Goal: Task Accomplishment & Management: Manage account settings

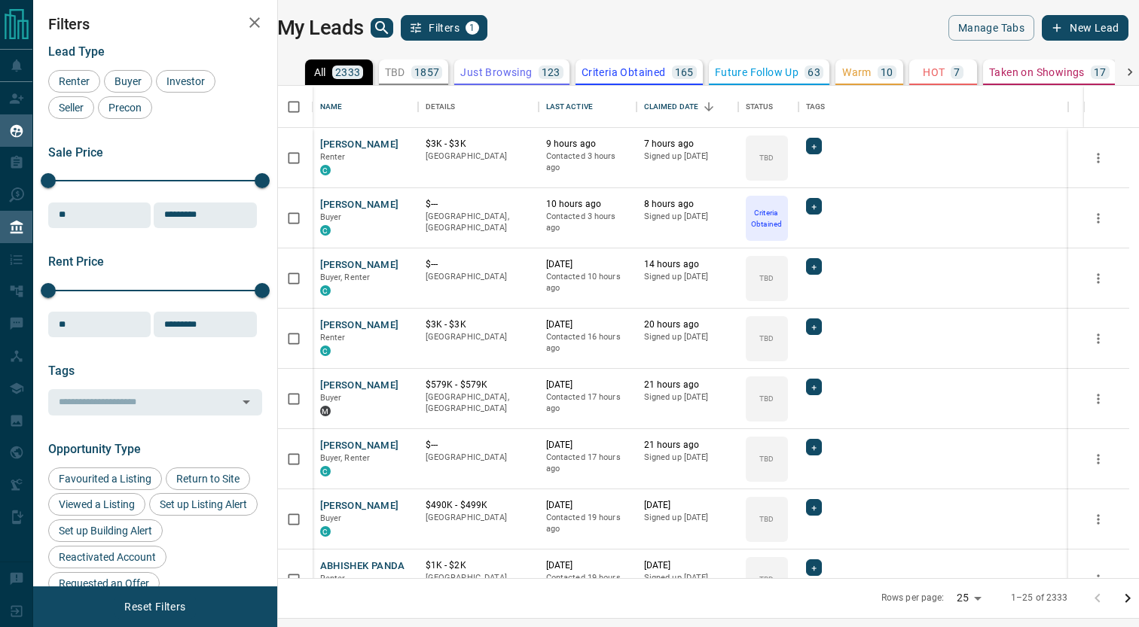
scroll to position [492, 854]
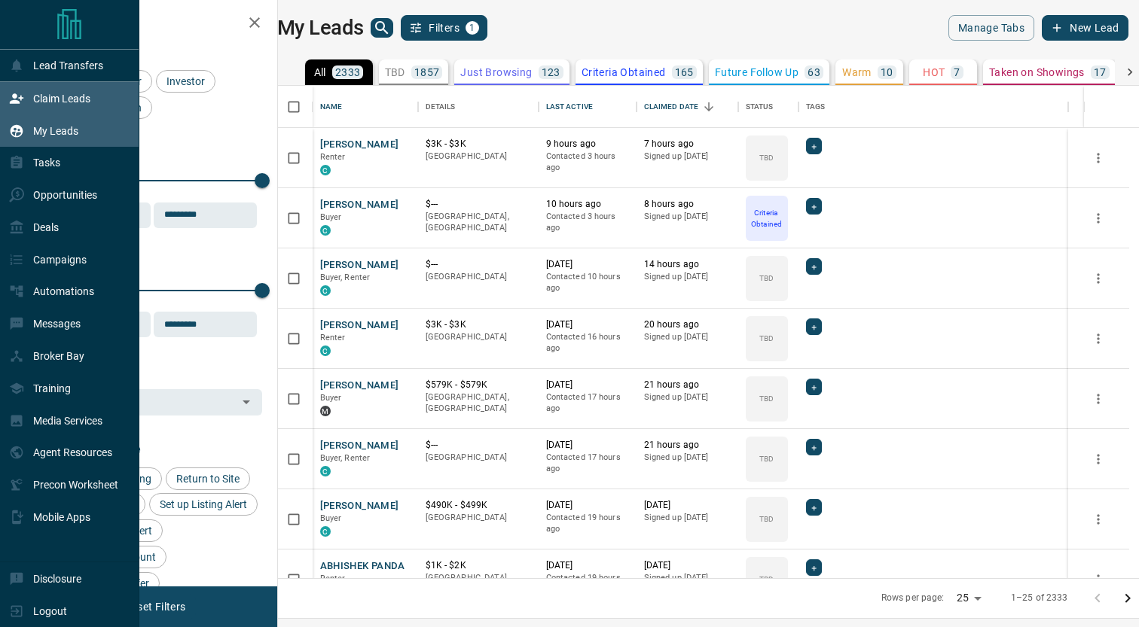
click at [56, 97] on p "Claim Leads" at bounding box center [61, 99] width 57 height 12
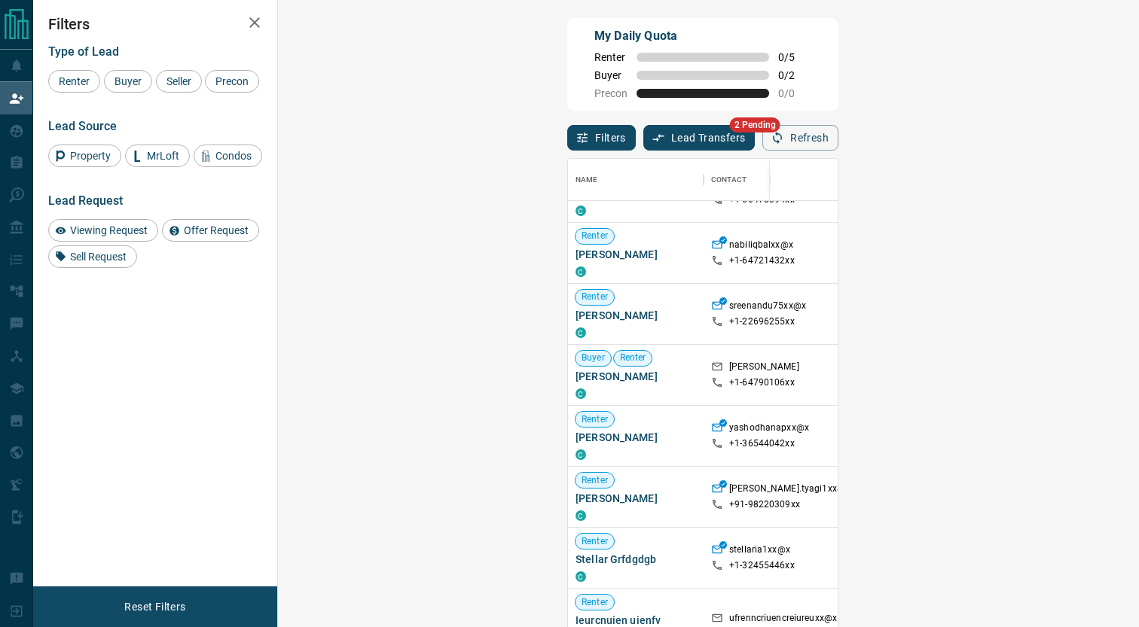
scroll to position [145, 0]
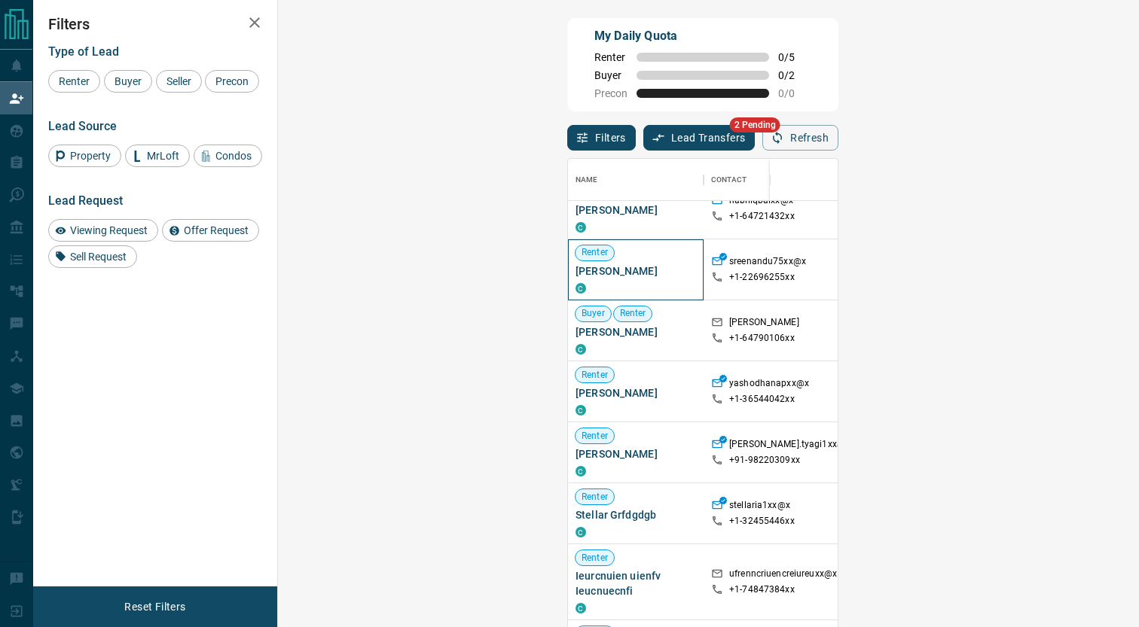
click at [575, 276] on span "[PERSON_NAME]" at bounding box center [635, 271] width 120 height 15
click at [729, 270] on p "sreenandu75xx@x" at bounding box center [767, 263] width 77 height 16
drag, startPoint x: 452, startPoint y: 266, endPoint x: 493, endPoint y: 263, distance: 40.8
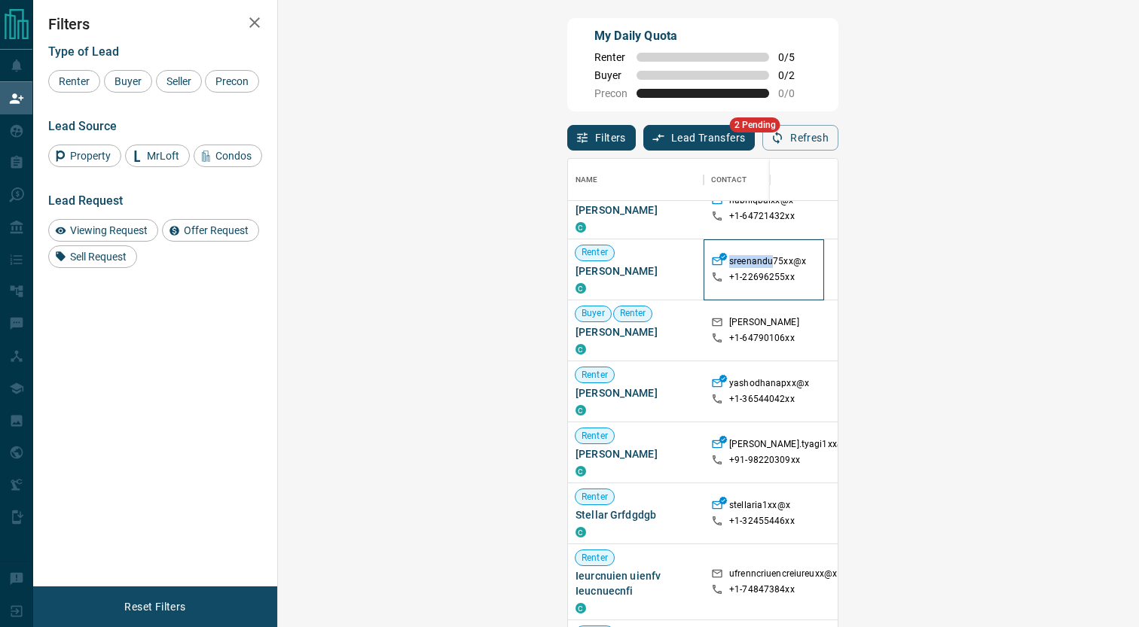
click at [729, 263] on p "sreenandu75xx@x" at bounding box center [767, 263] width 77 height 16
click at [703, 325] on div "[PERSON_NAME] +1- 64790106xx" at bounding box center [763, 330] width 120 height 61
click at [575, 395] on span "[PERSON_NAME]" at bounding box center [635, 393] width 120 height 15
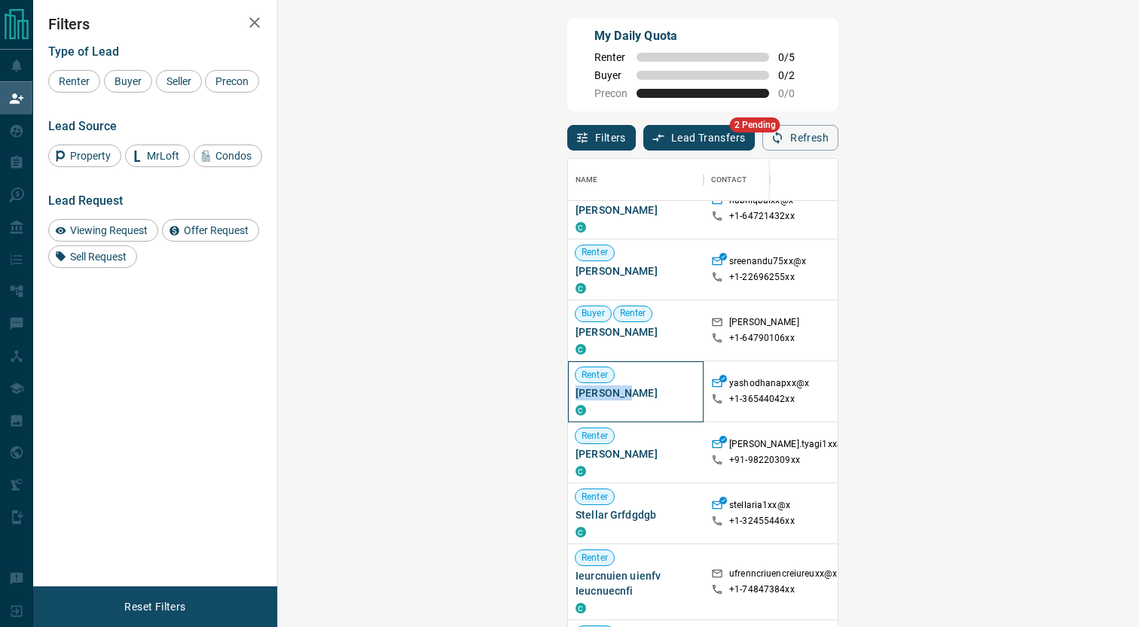
click at [575, 395] on span "[PERSON_NAME]" at bounding box center [635, 393] width 120 height 15
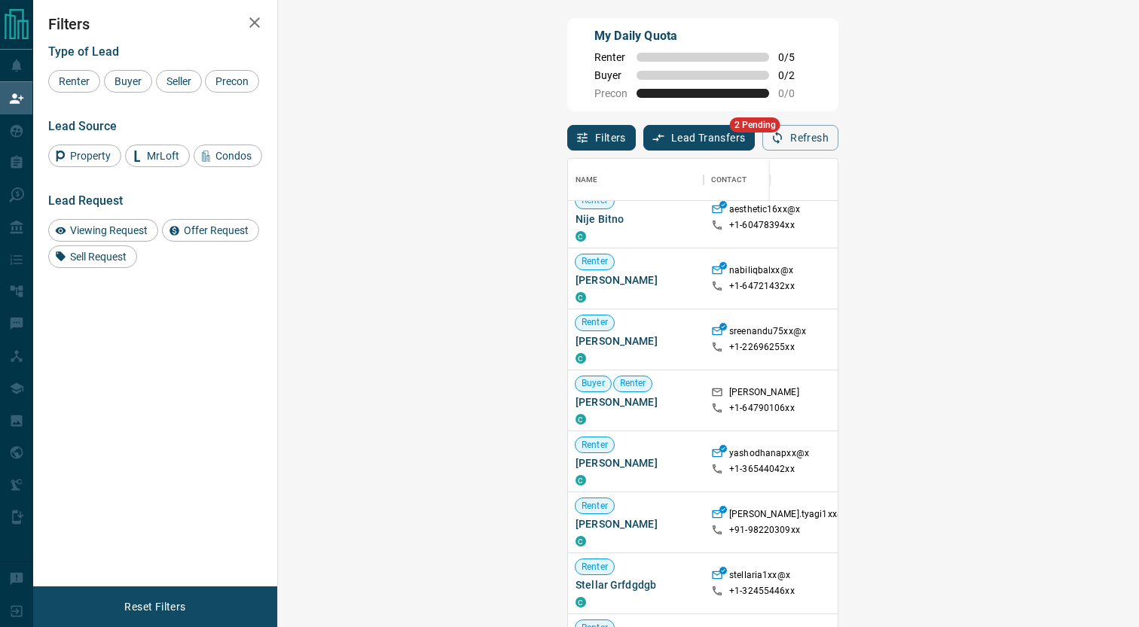
scroll to position [147, 0]
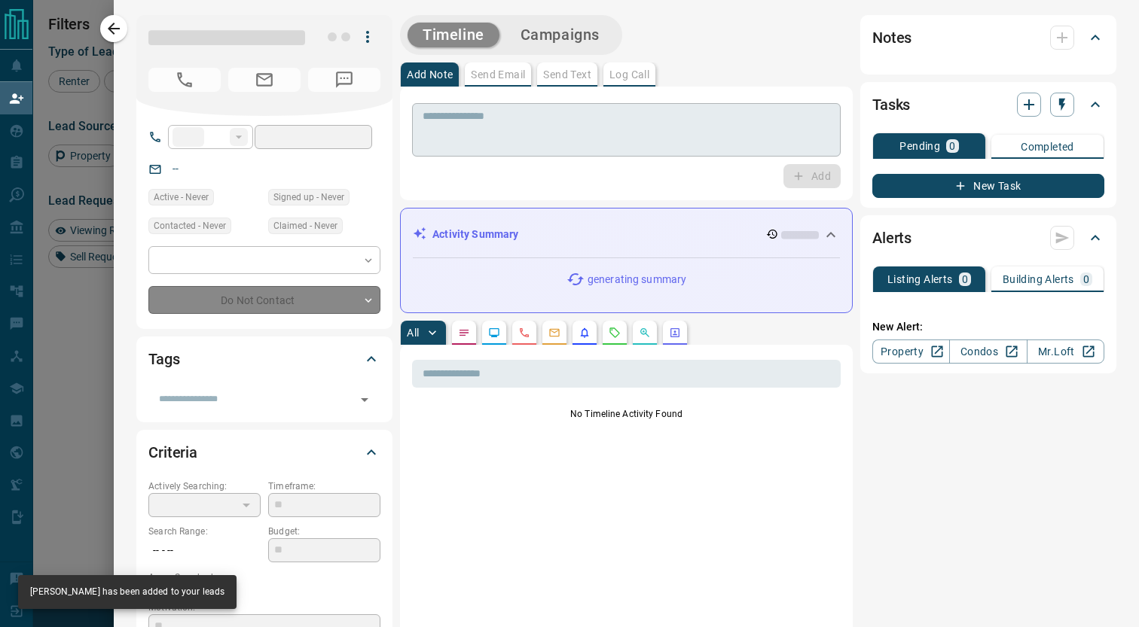
type input "**"
type input "**********"
type input "**"
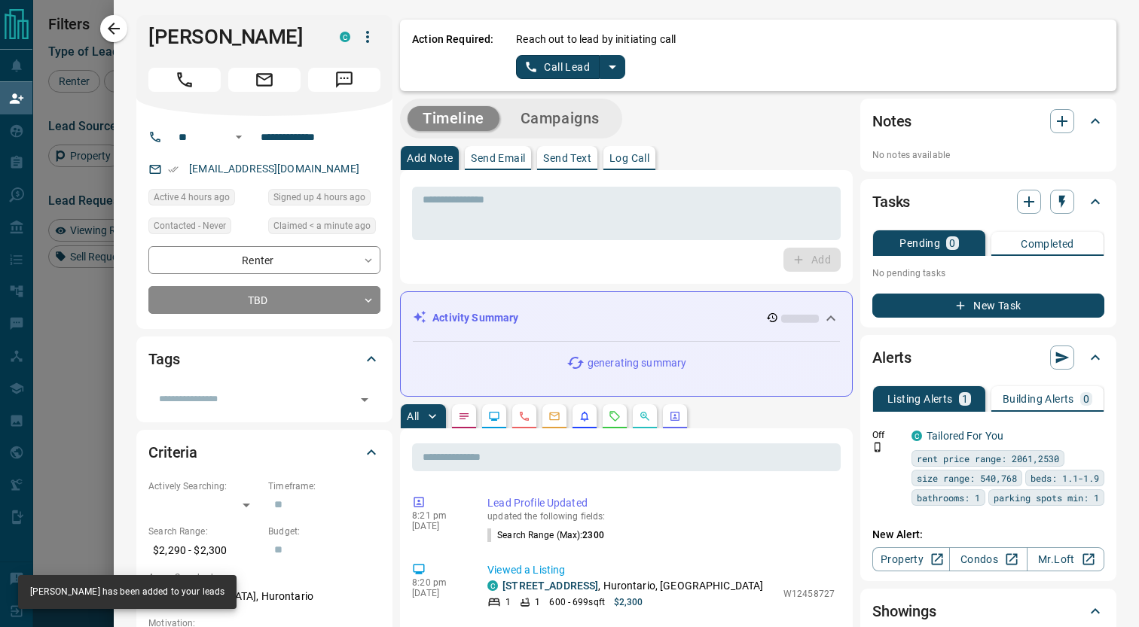
click at [614, 70] on icon "split button" at bounding box center [612, 67] width 18 height 18
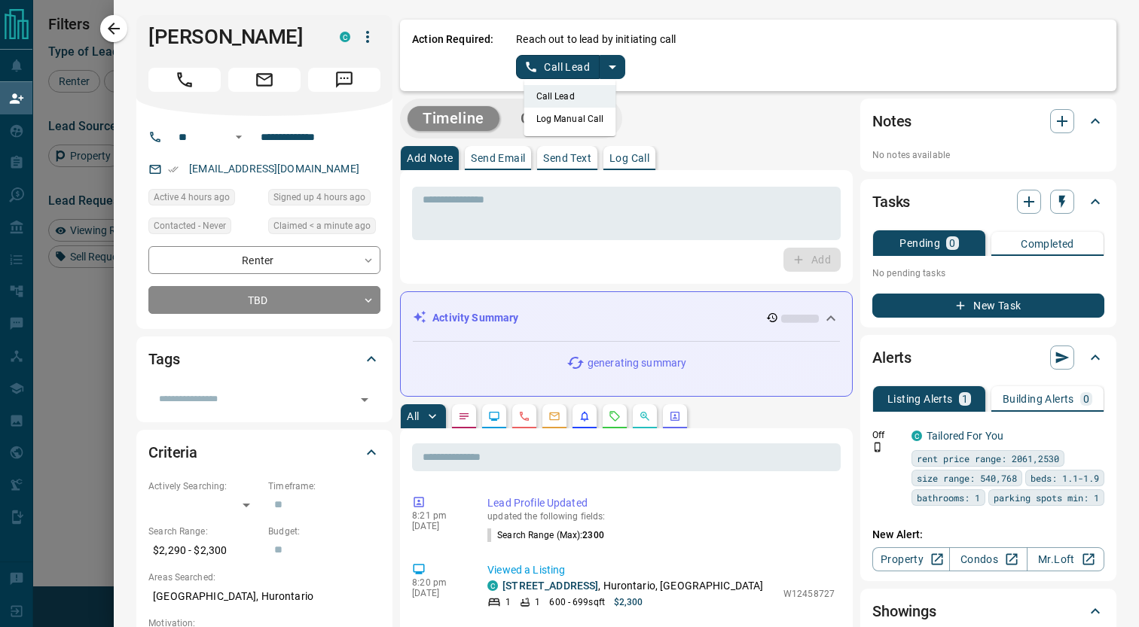
click at [572, 119] on li "Log Manual Call" at bounding box center [570, 119] width 92 height 23
click at [541, 72] on button "Log Manual Call" at bounding box center [565, 67] width 99 height 24
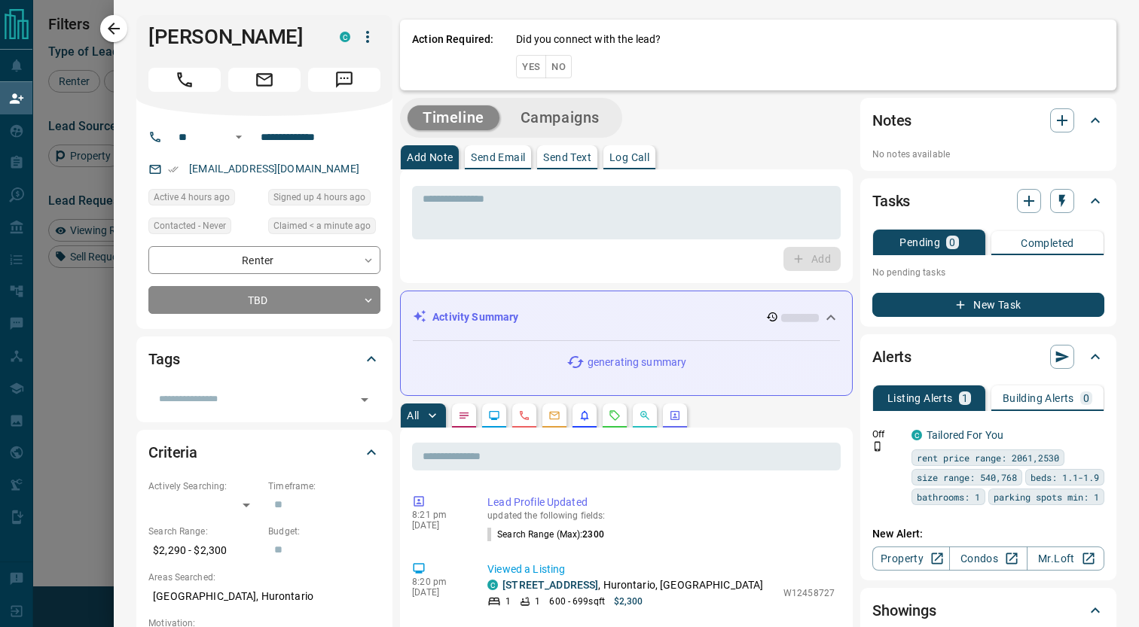
click at [560, 74] on button "No" at bounding box center [558, 66] width 26 height 23
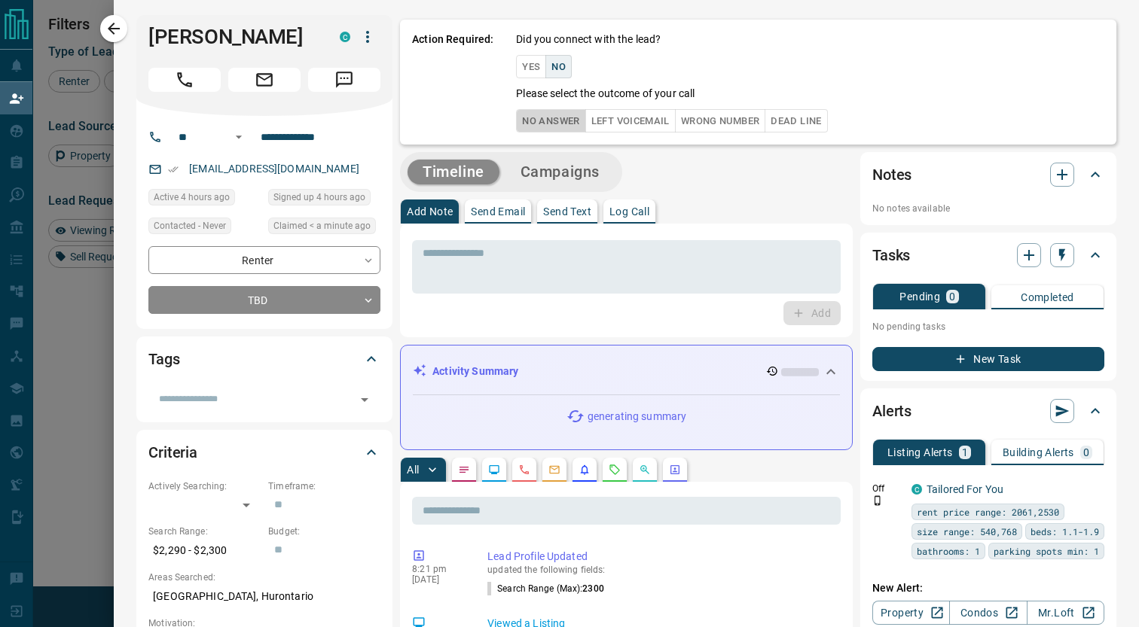
click at [558, 126] on button "No Answer" at bounding box center [550, 120] width 69 height 23
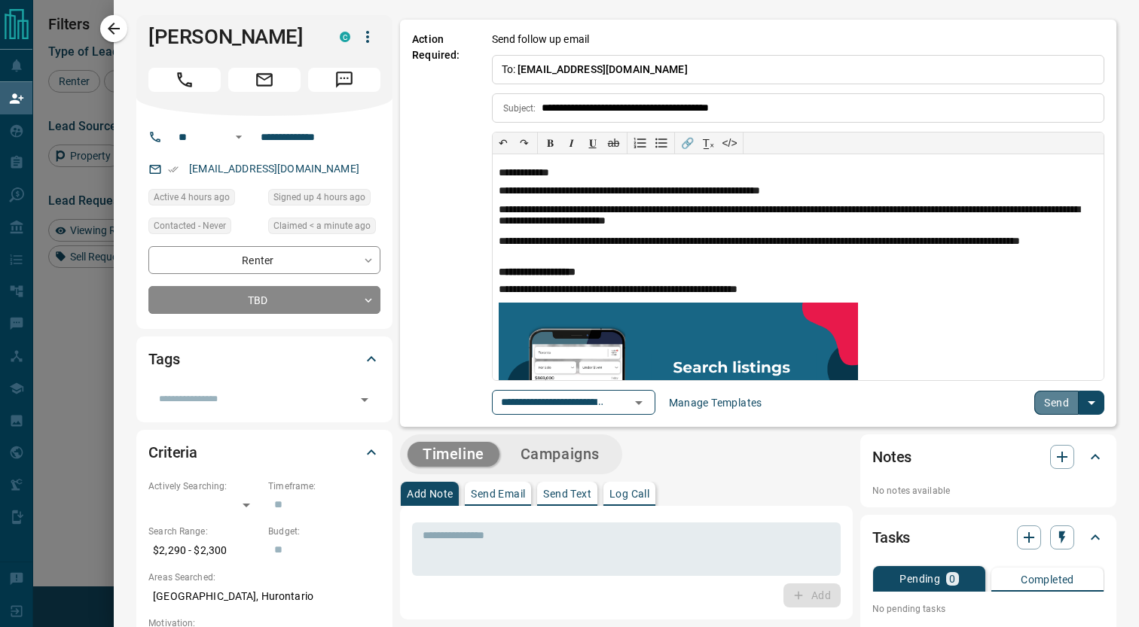
click at [1042, 395] on button "Send" at bounding box center [1056, 403] width 44 height 24
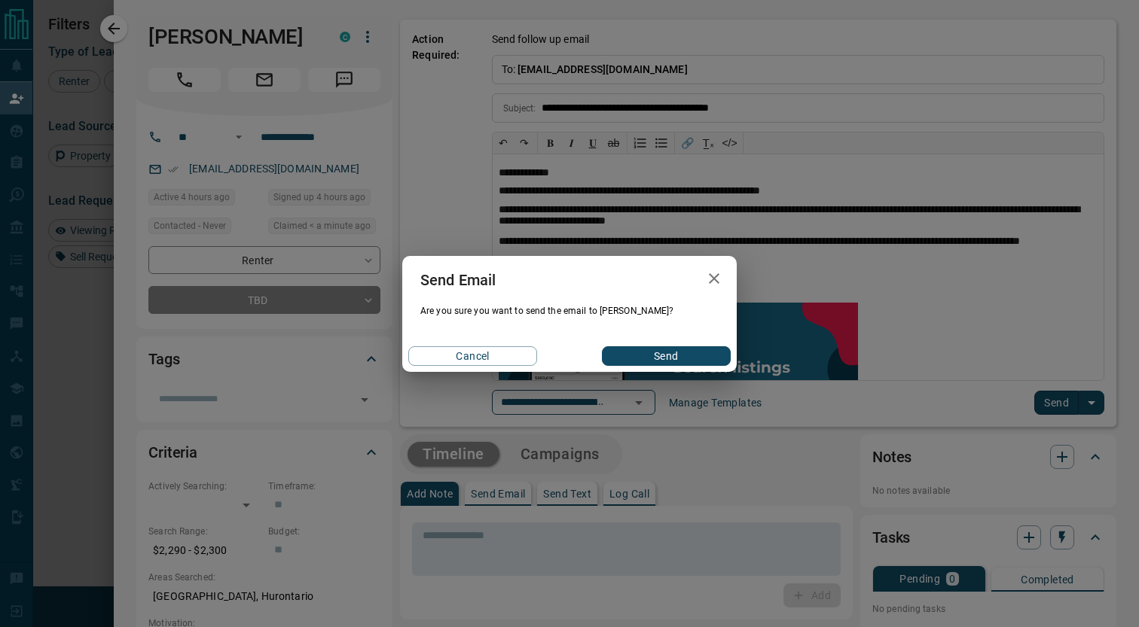
click at [694, 349] on button "Send" at bounding box center [666, 356] width 129 height 20
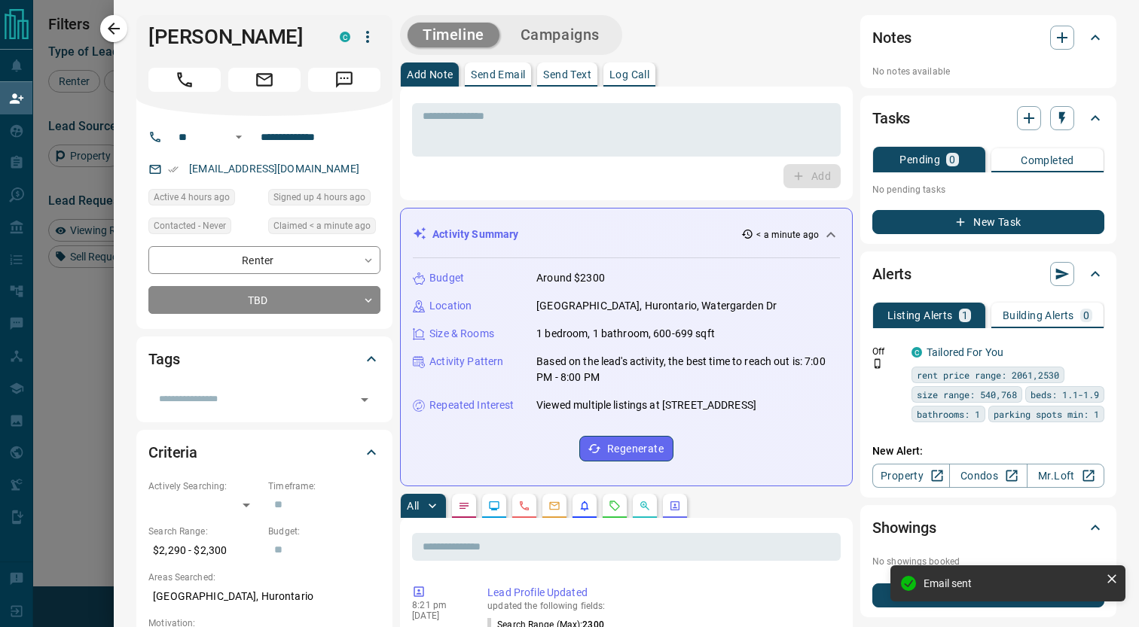
click at [84, 377] on div at bounding box center [569, 313] width 1139 height 627
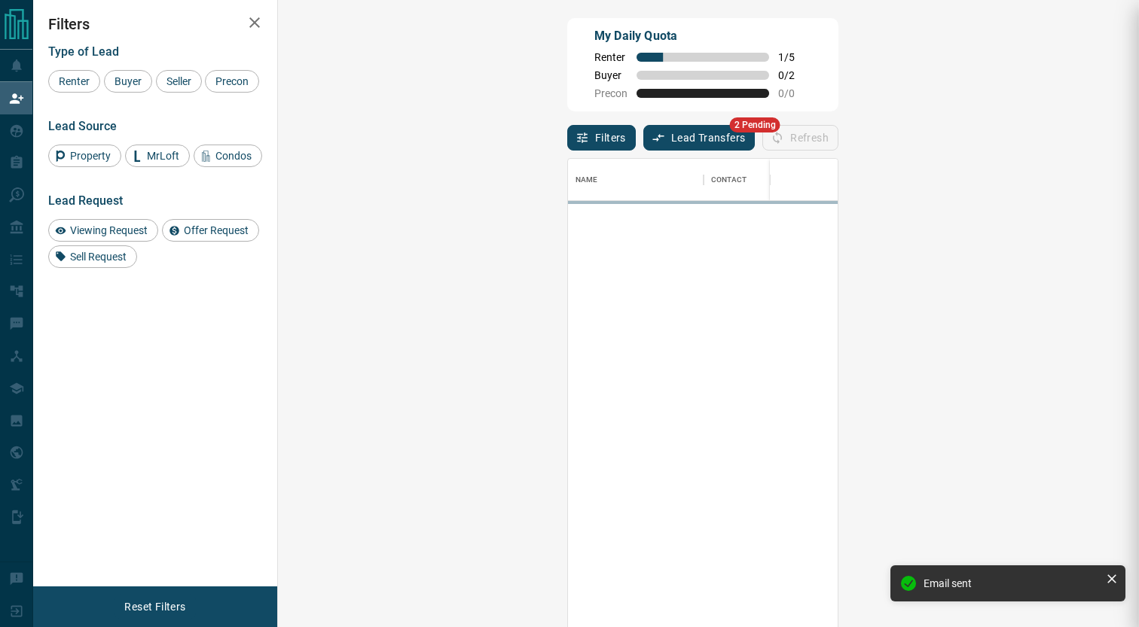
scroll to position [477, 828]
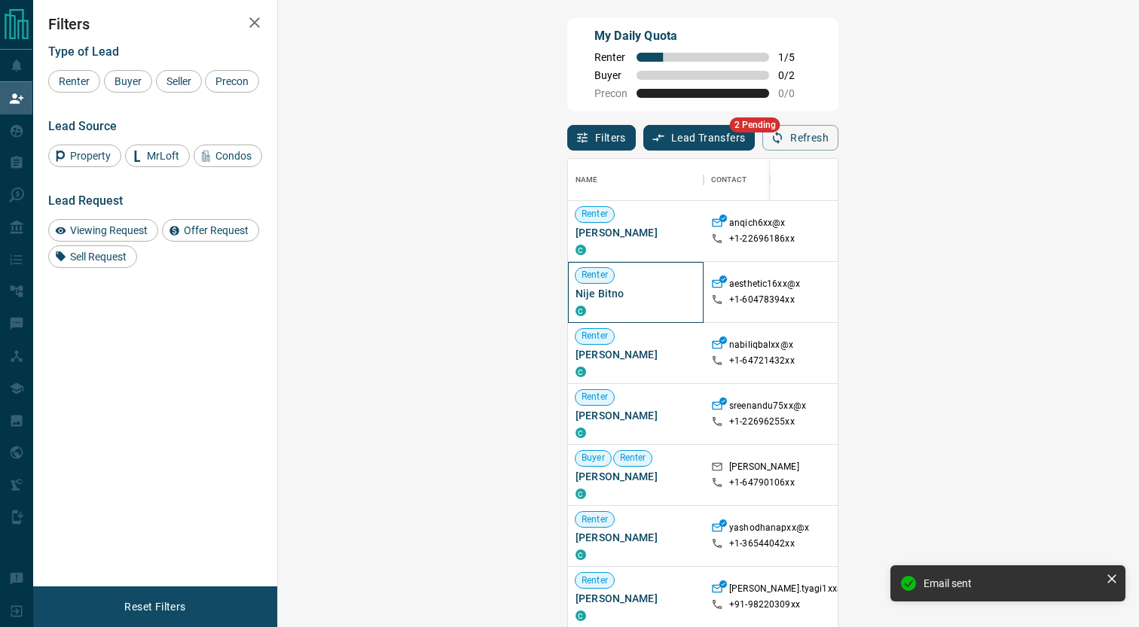
click at [575, 295] on span "Nije Bitno" at bounding box center [635, 293] width 120 height 15
click at [575, 269] on div "Renter Nije Bitno C" at bounding box center [635, 292] width 120 height 60
click at [575, 233] on span "[PERSON_NAME]" at bounding box center [635, 232] width 120 height 15
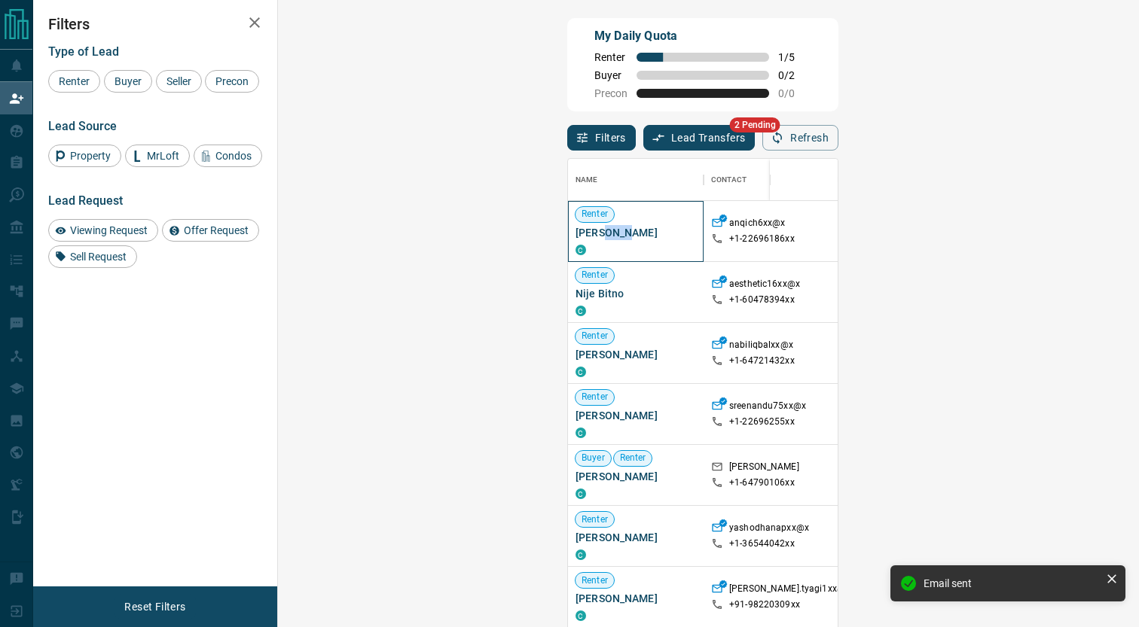
click at [575, 233] on span "[PERSON_NAME]" at bounding box center [635, 232] width 120 height 15
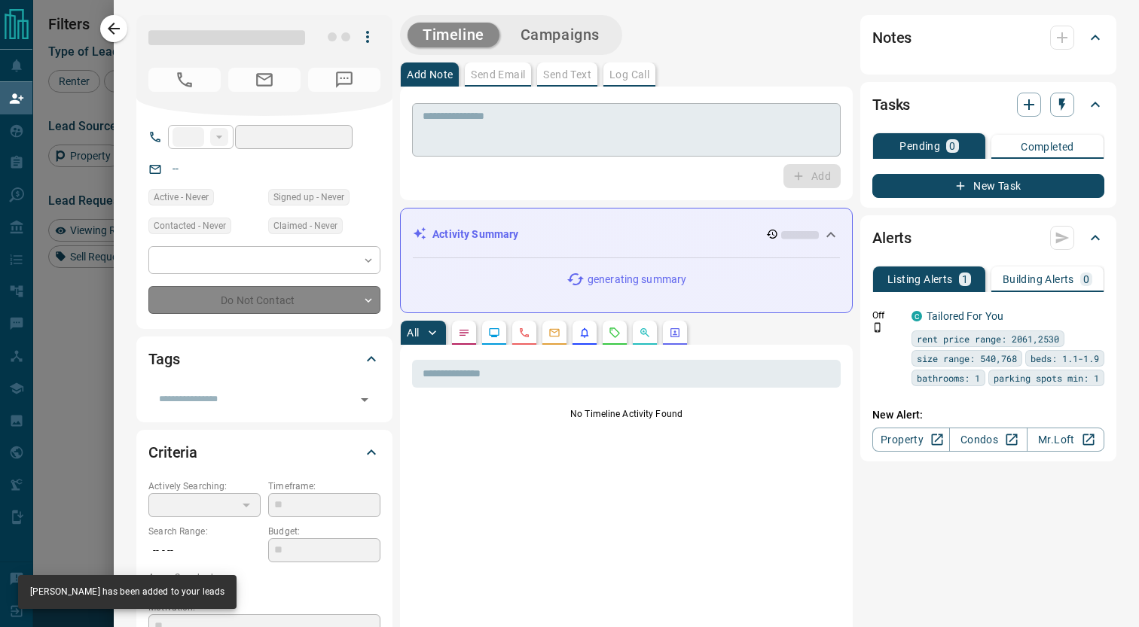
type input "**"
type input "**********"
type input "**"
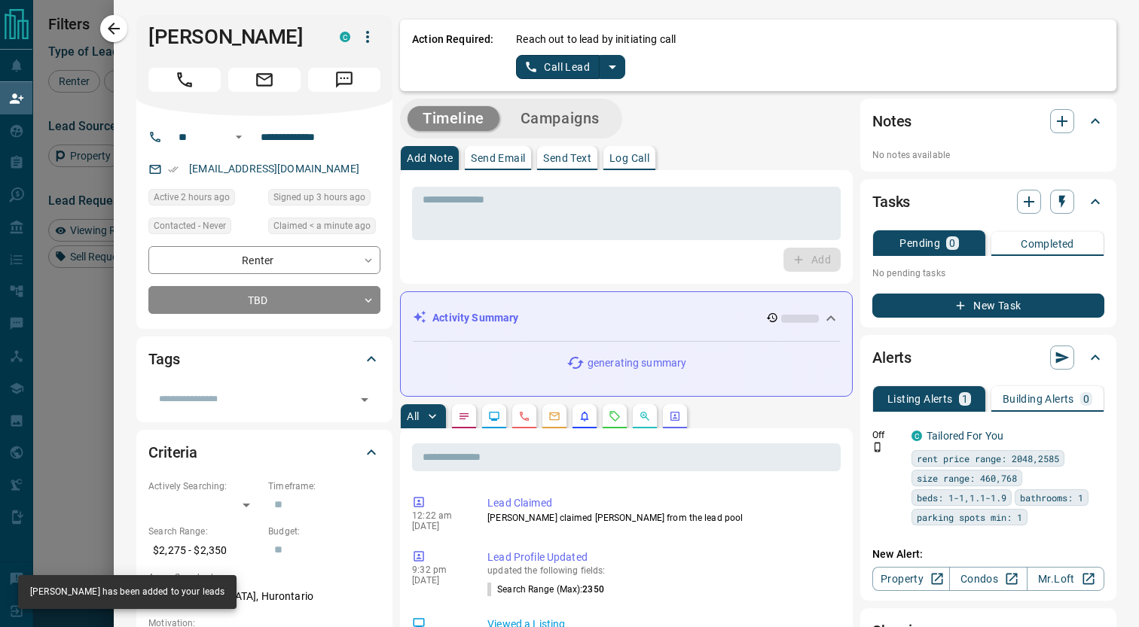
click at [614, 71] on icon "split button" at bounding box center [612, 67] width 18 height 18
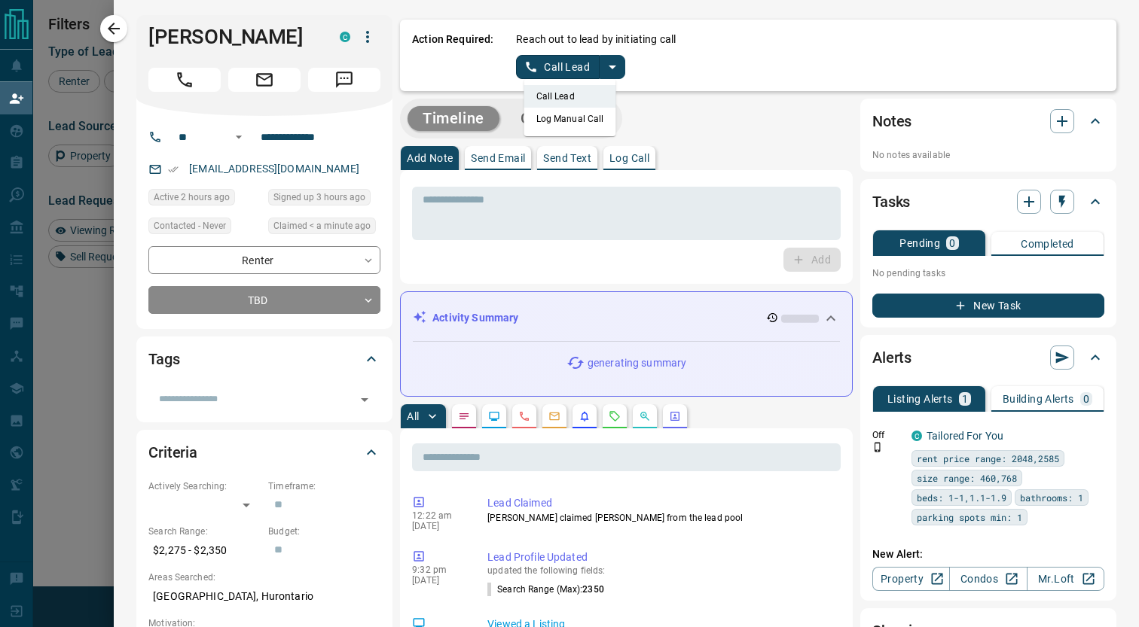
click at [573, 119] on li "Log Manual Call" at bounding box center [570, 119] width 92 height 23
click at [553, 68] on button "Log Manual Call" at bounding box center [565, 67] width 99 height 24
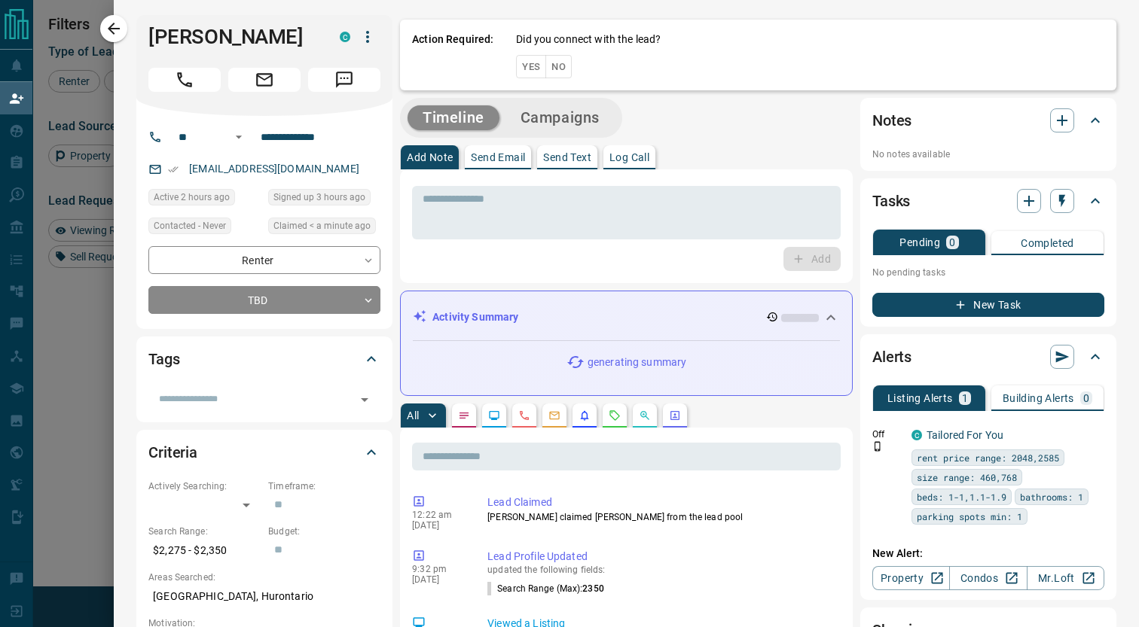
click at [556, 68] on button "No" at bounding box center [558, 66] width 26 height 23
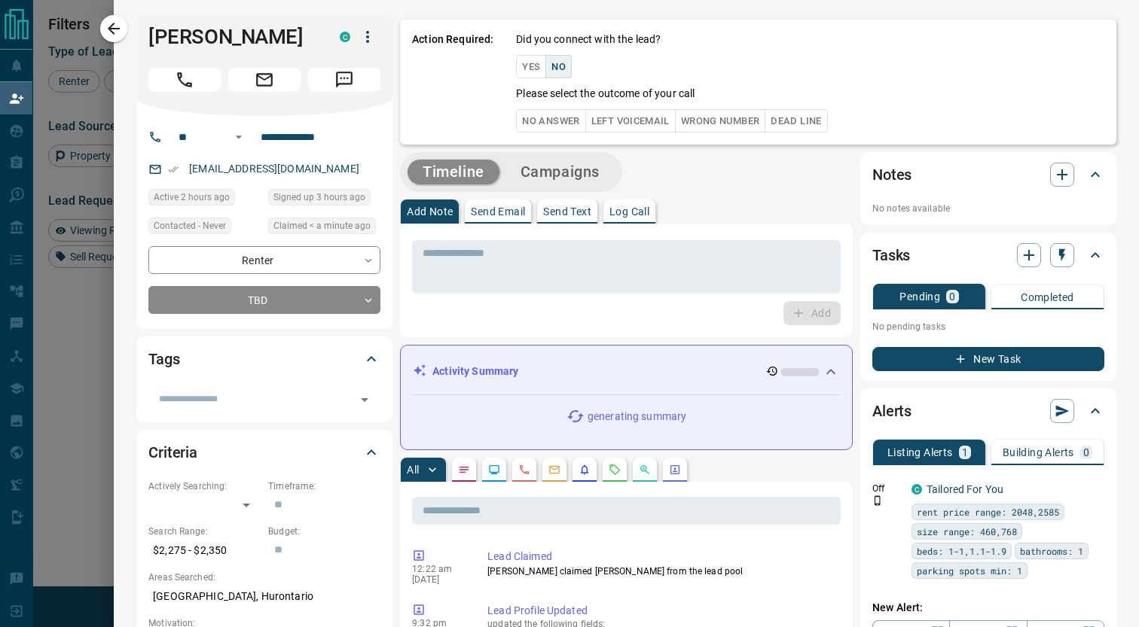
click at [544, 116] on button "No Answer" at bounding box center [550, 120] width 69 height 23
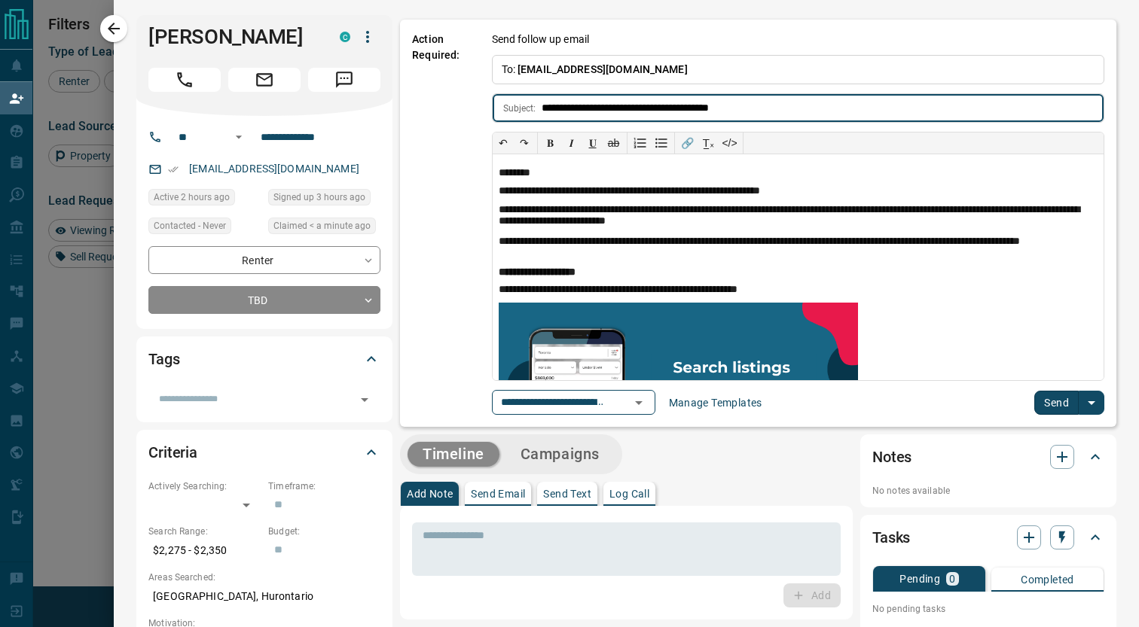
click at [1050, 395] on button "Send" at bounding box center [1056, 403] width 44 height 24
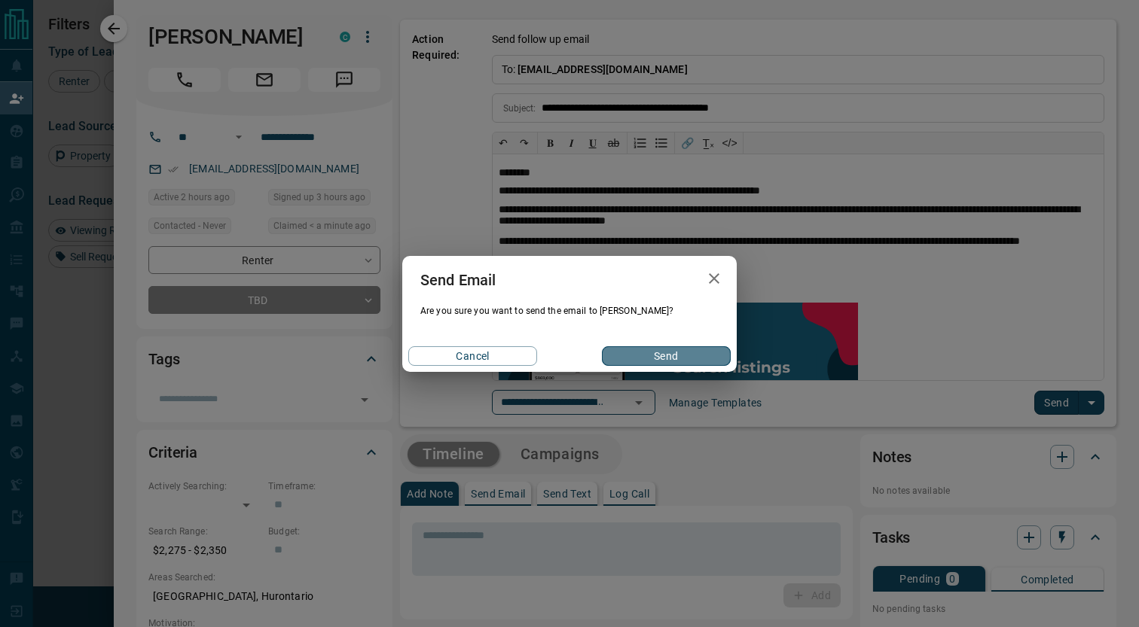
click at [662, 348] on button "Send" at bounding box center [666, 356] width 129 height 20
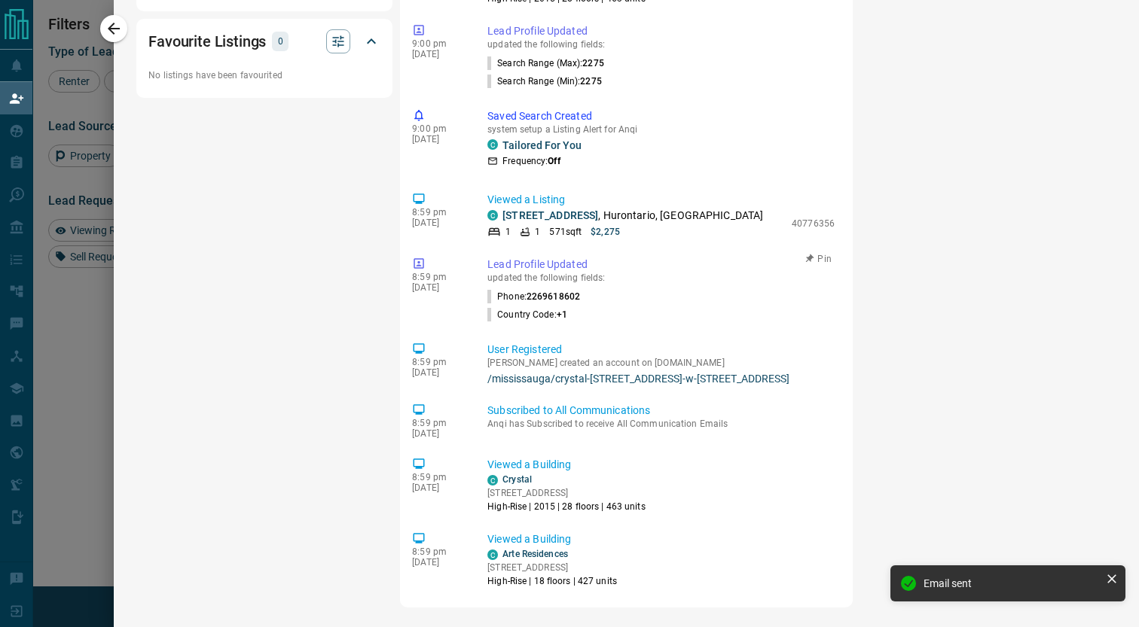
scroll to position [1150, 0]
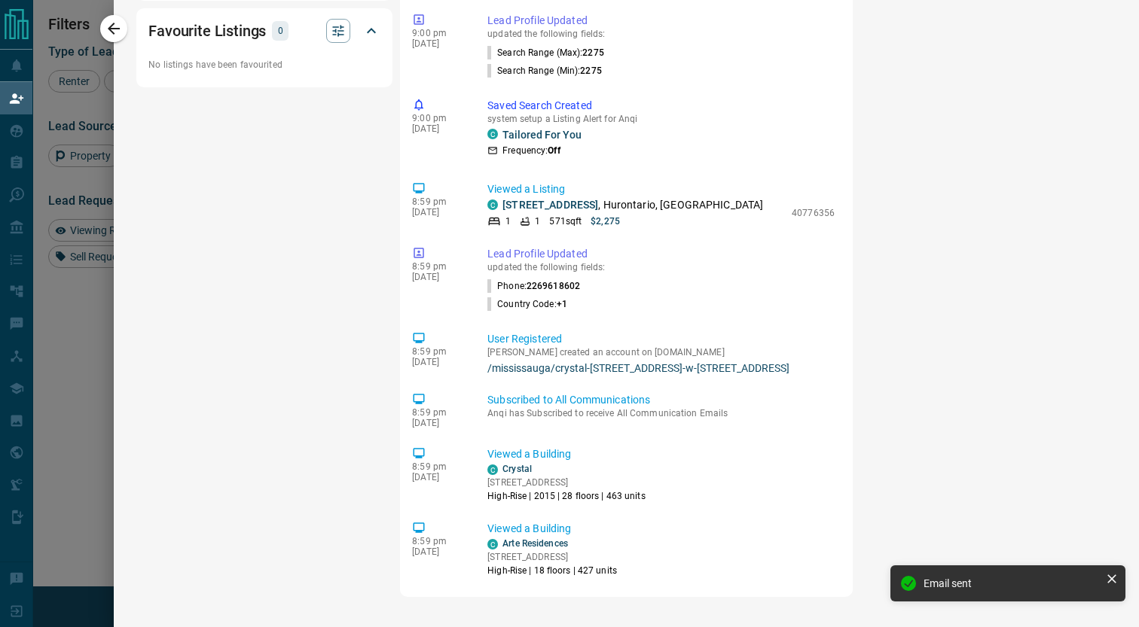
click at [53, 424] on div at bounding box center [569, 313] width 1139 height 627
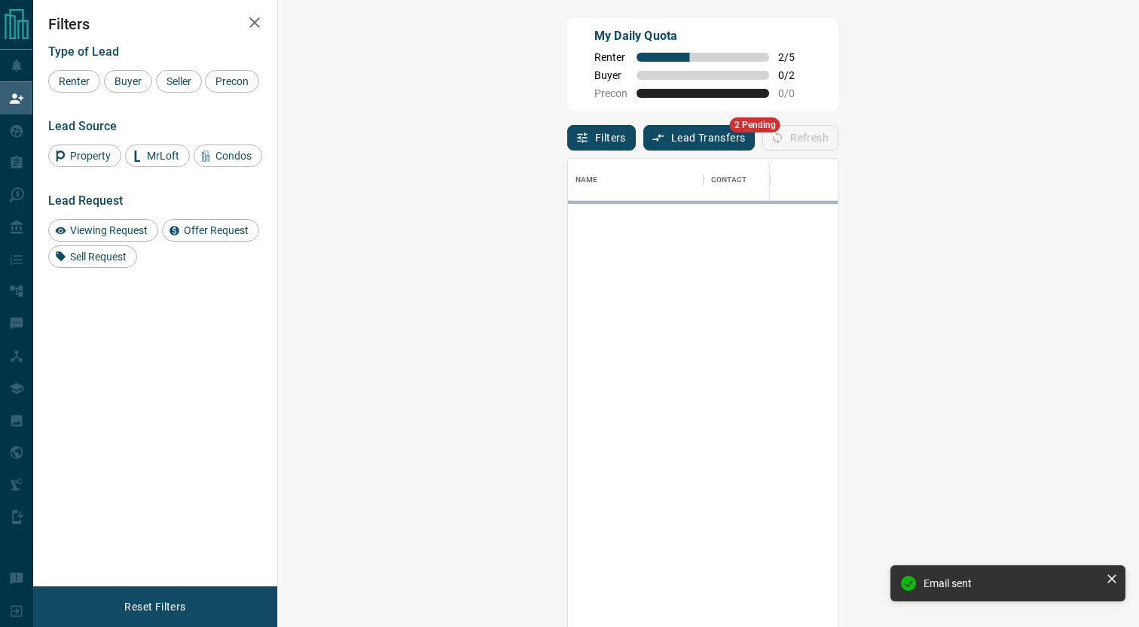
scroll to position [477, 828]
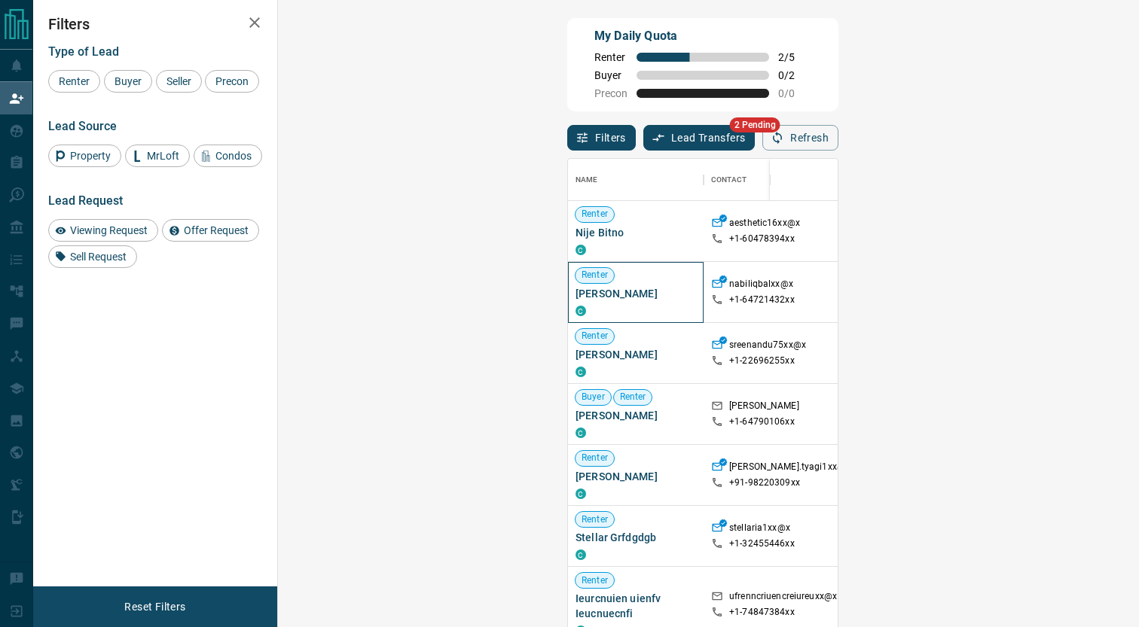
click at [575, 301] on span "[PERSON_NAME]" at bounding box center [635, 293] width 120 height 15
click at [568, 315] on div "[PERSON_NAME] C" at bounding box center [636, 292] width 136 height 61
click at [729, 346] on p "sreenandu75xx@x" at bounding box center [767, 347] width 77 height 16
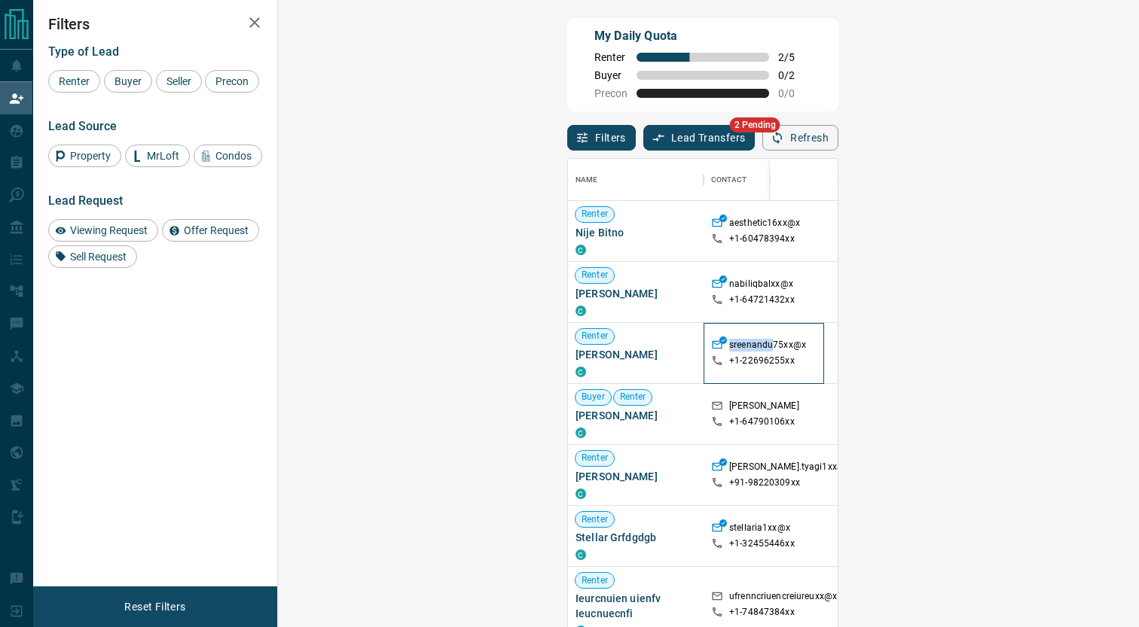
drag, startPoint x: 450, startPoint y: 346, endPoint x: 494, endPoint y: 350, distance: 43.9
click at [729, 350] on p "sreenandu75xx@x" at bounding box center [767, 347] width 77 height 16
